Goal: Information Seeking & Learning: Learn about a topic

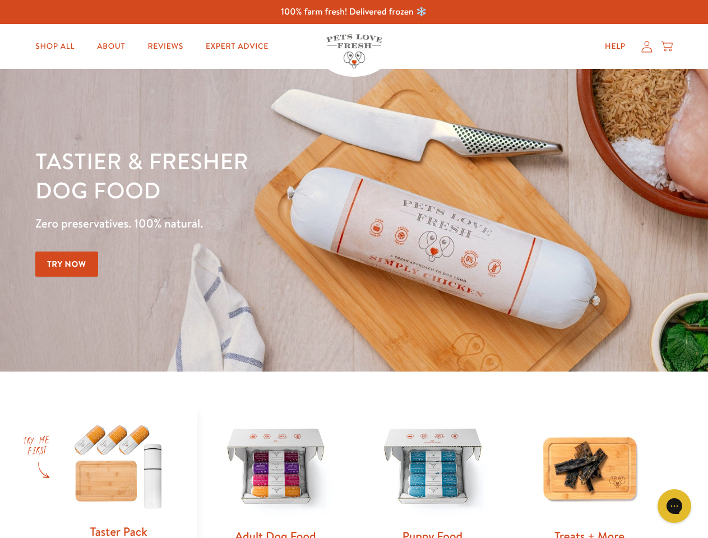
click at [354, 269] on div "Tastier & fresher dog food Zero preservatives. 100% natural. Try Now" at bounding box center [247, 220] width 425 height 148
click at [674, 506] on icon "Gorgias live chat" at bounding box center [674, 505] width 11 height 11
